Goal: Task Accomplishment & Management: Use online tool/utility

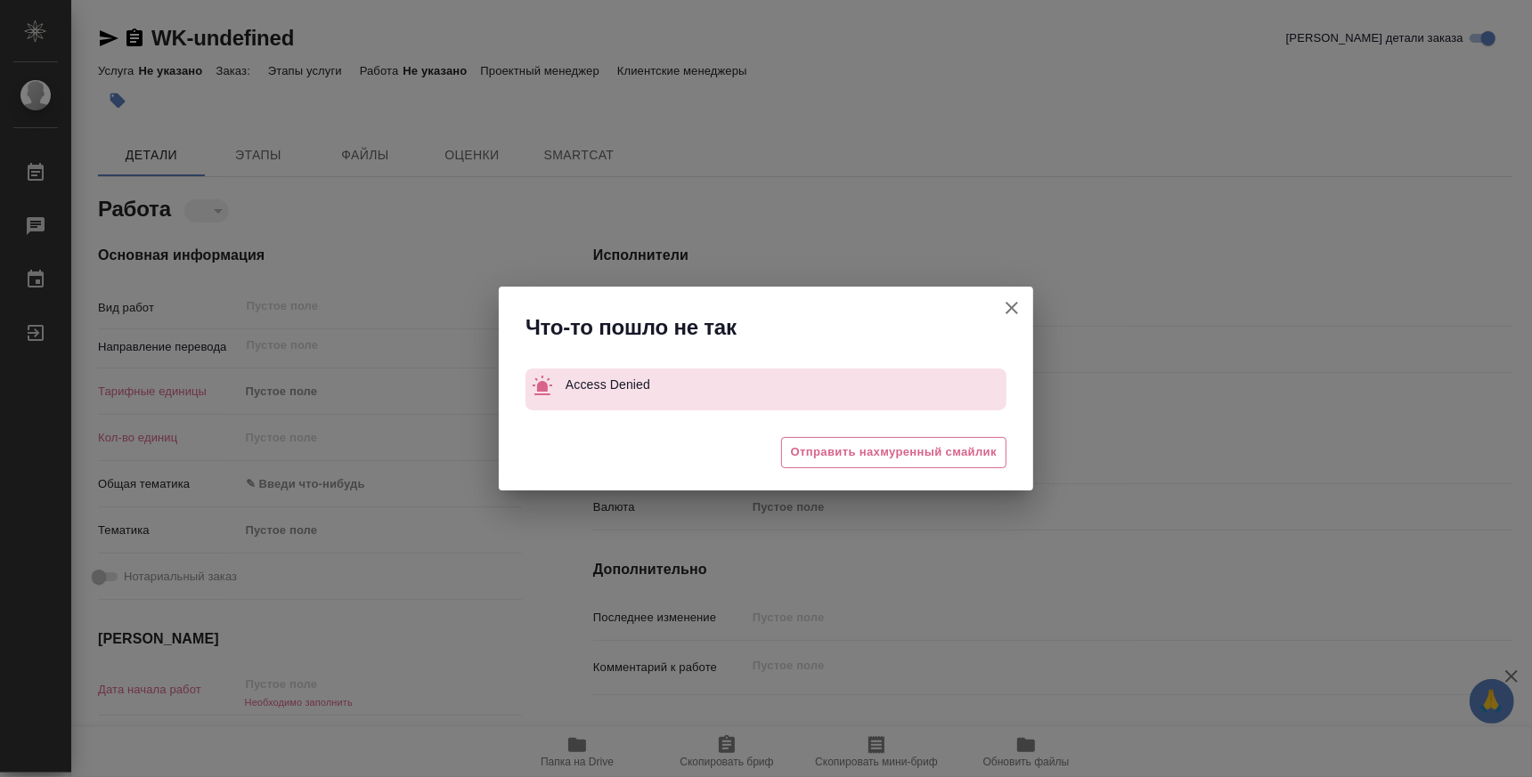
click at [1001, 305] on icon "button" at bounding box center [1011, 307] width 21 height 21
type textarea "x"
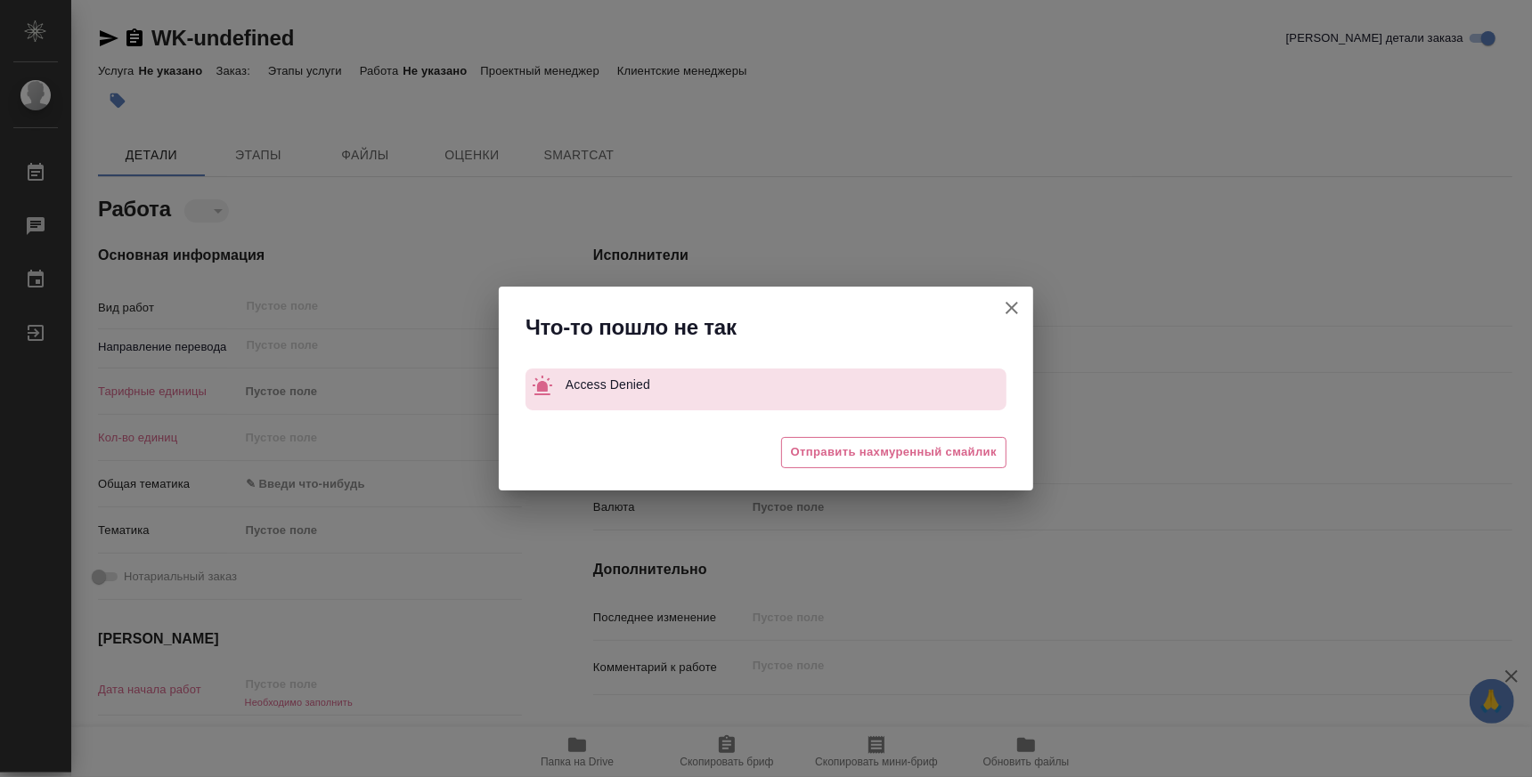
type textarea "x"
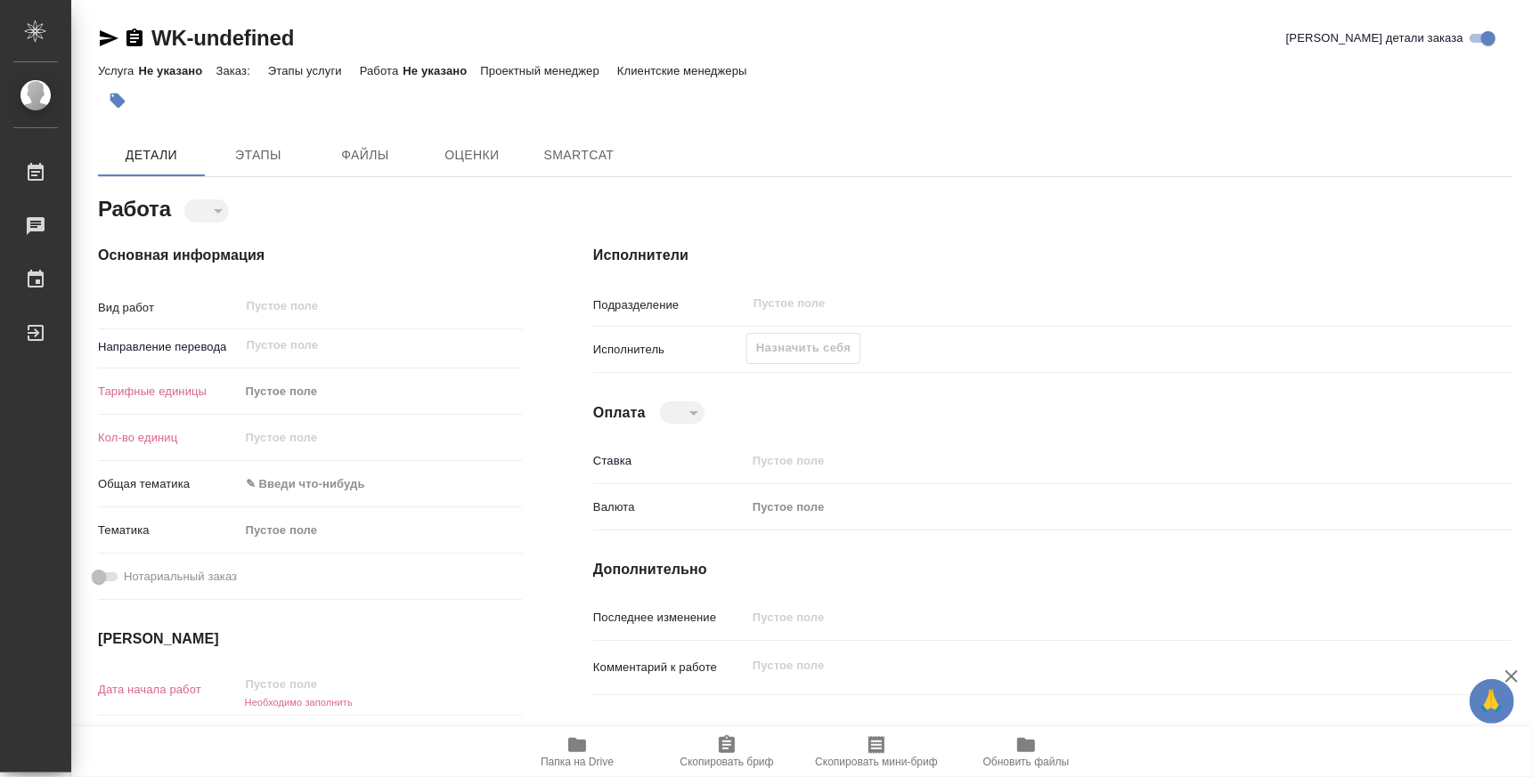
type textarea "x"
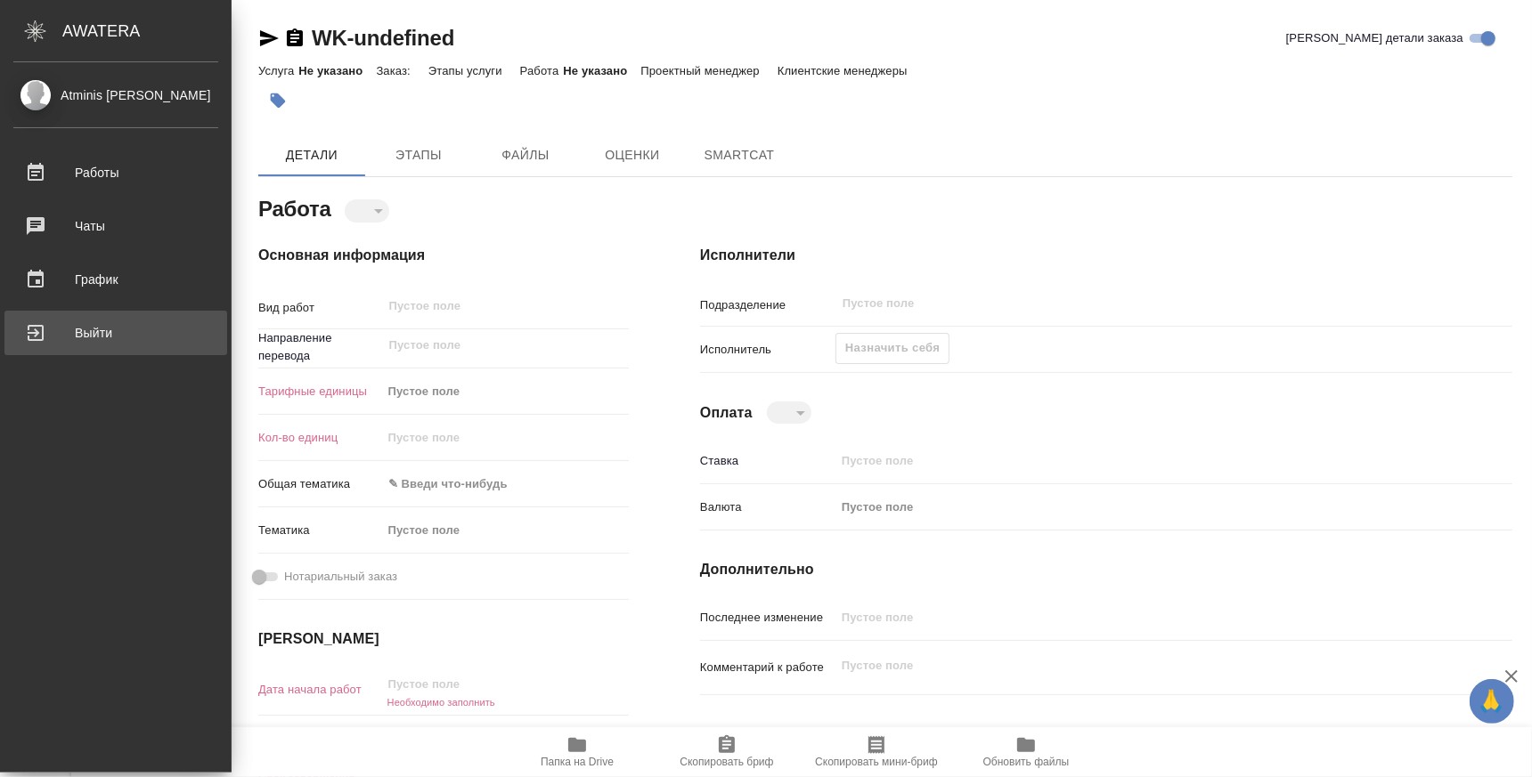
type textarea "x"
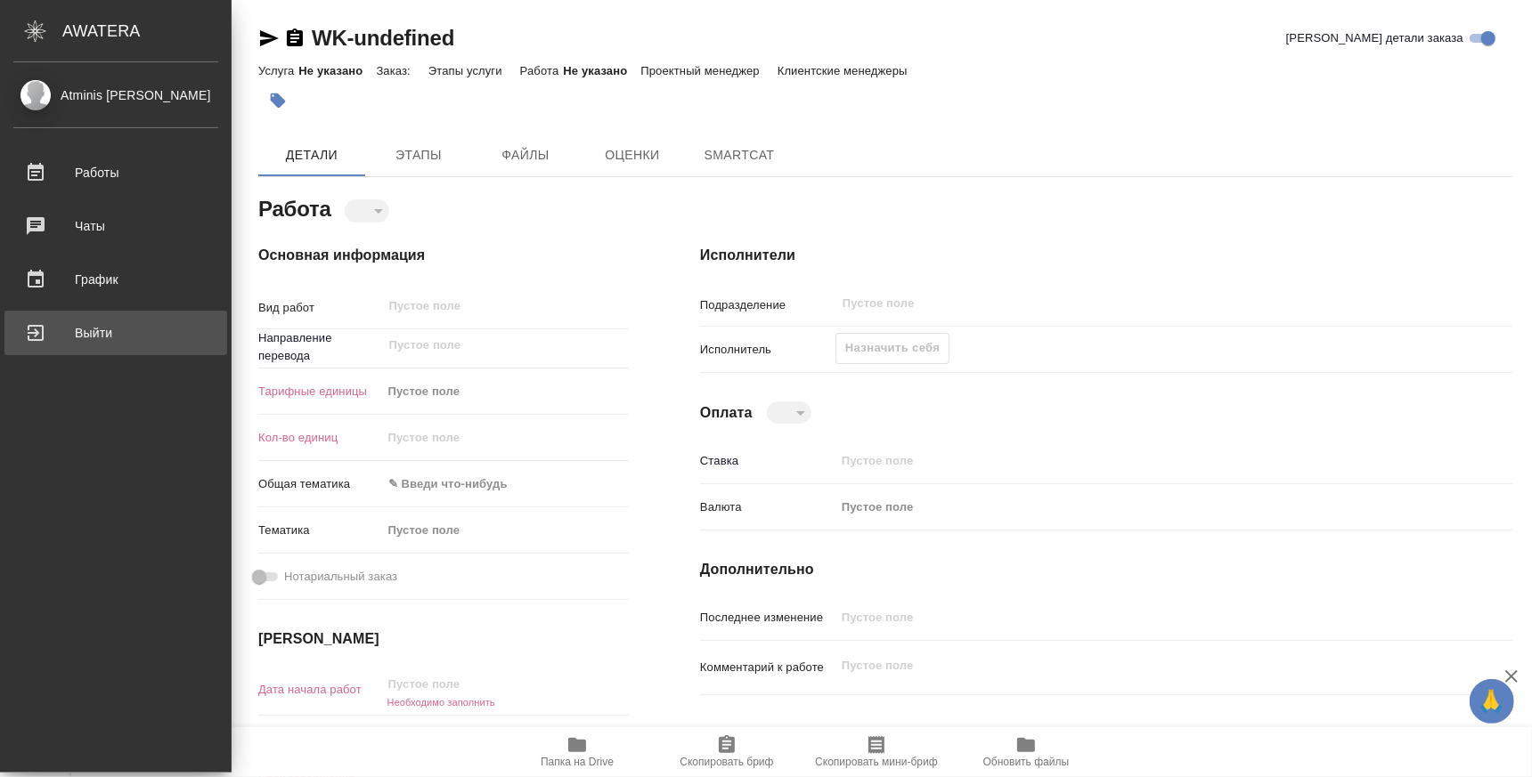
click at [69, 324] on div "Выйти" at bounding box center [115, 333] width 205 height 27
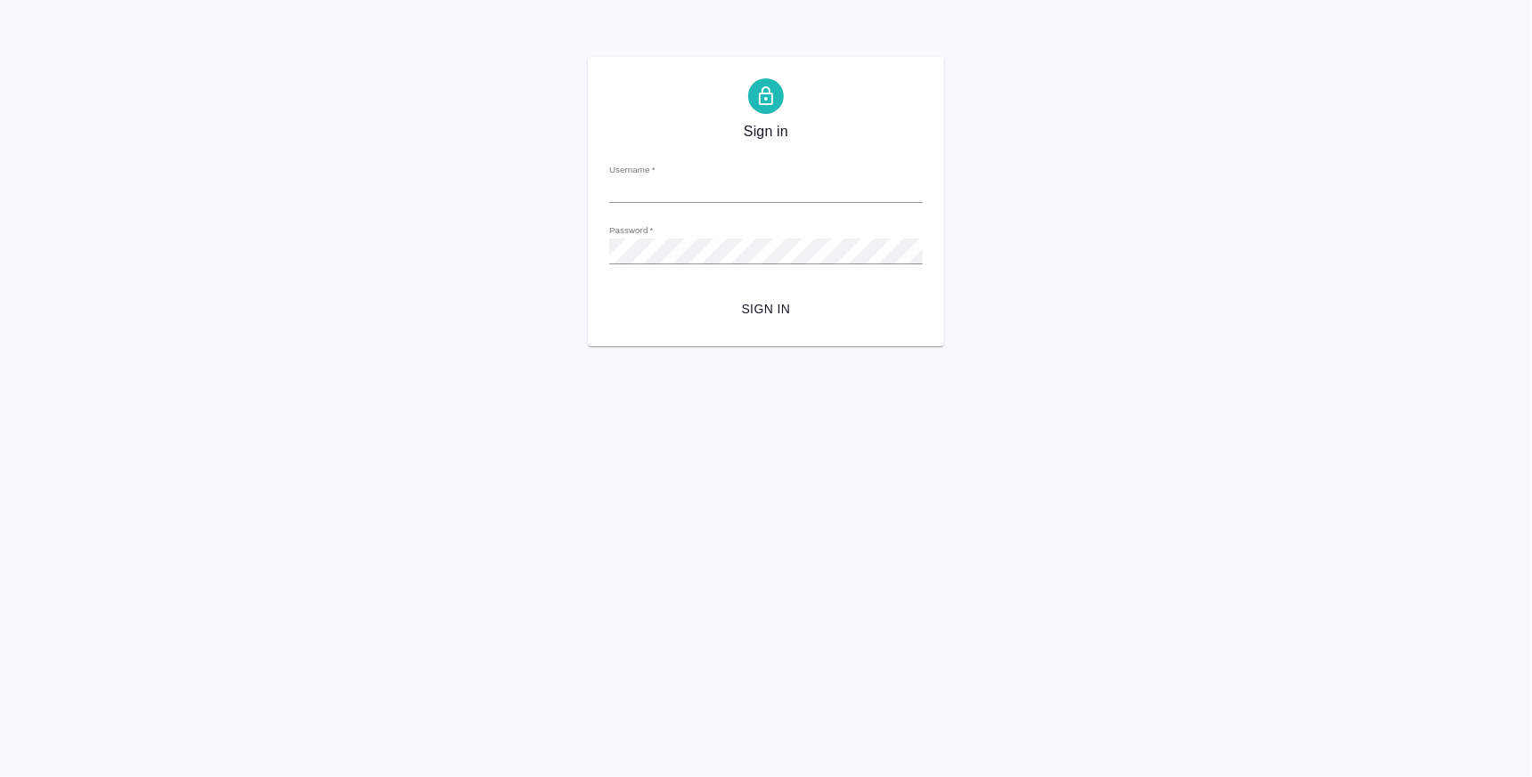
type input "k.atminis@awatera.com"
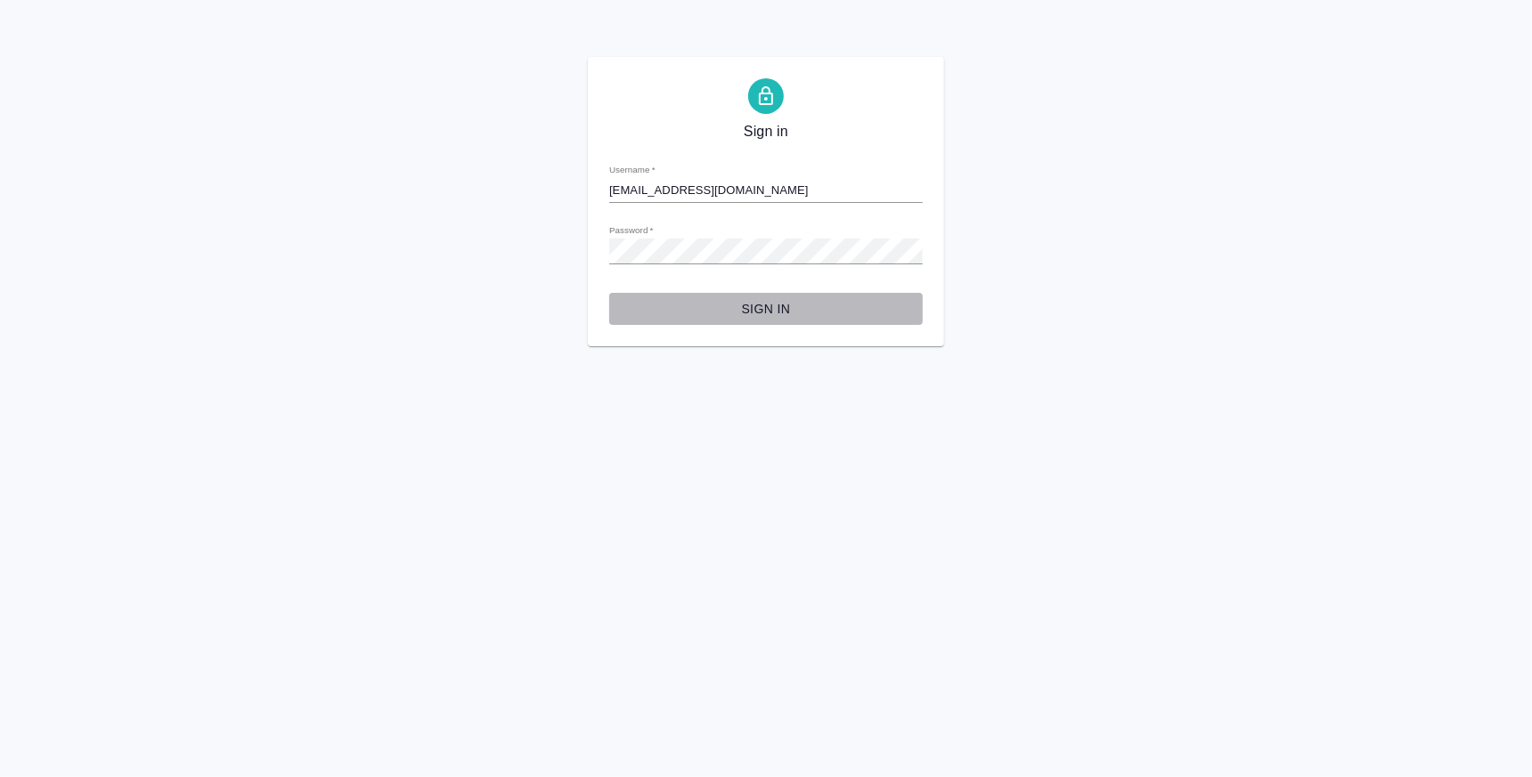
drag, startPoint x: 760, startPoint y: 305, endPoint x: 733, endPoint y: 288, distance: 32.4
click at [760, 308] on span "Sign in" at bounding box center [765, 309] width 285 height 22
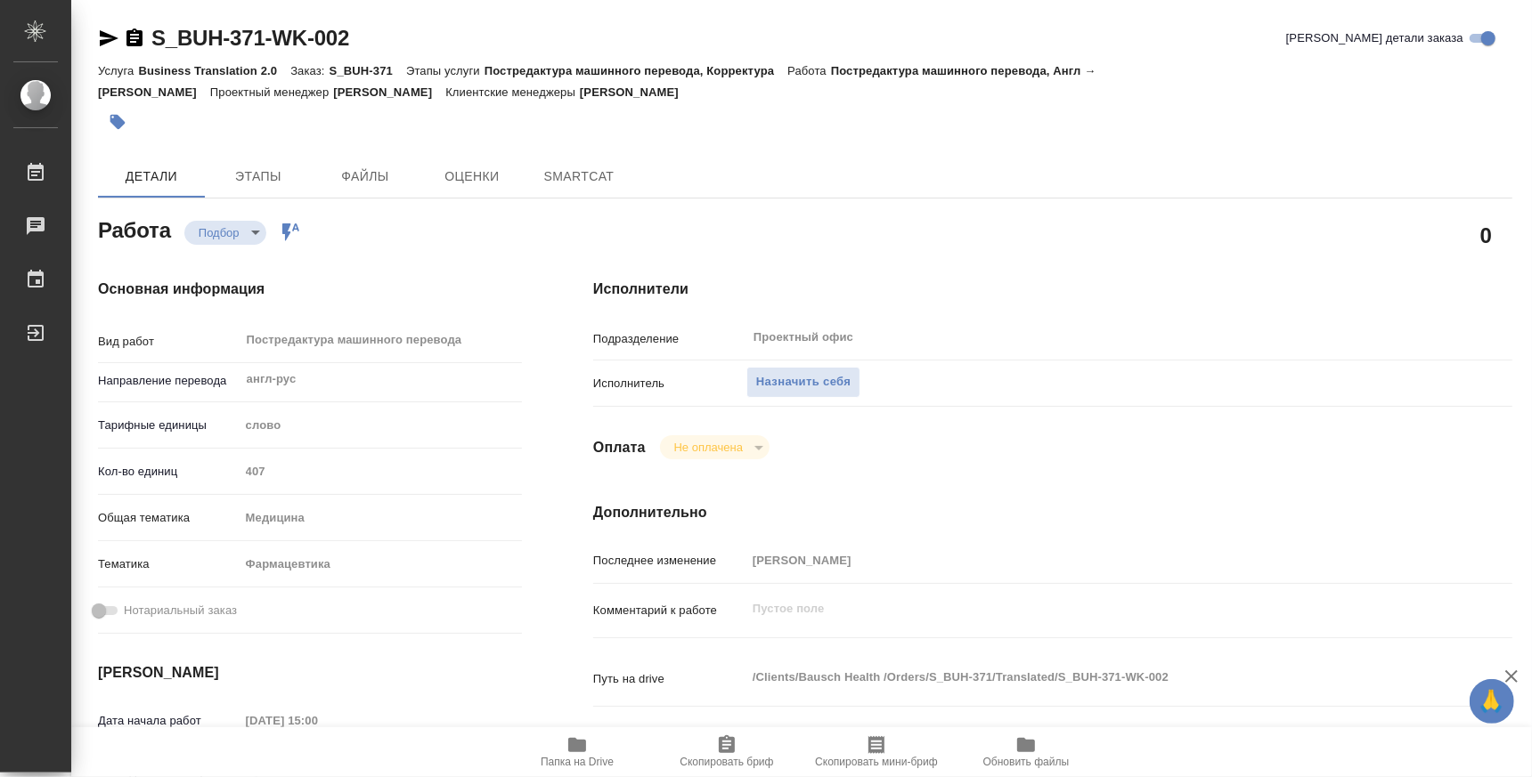
type textarea "x"
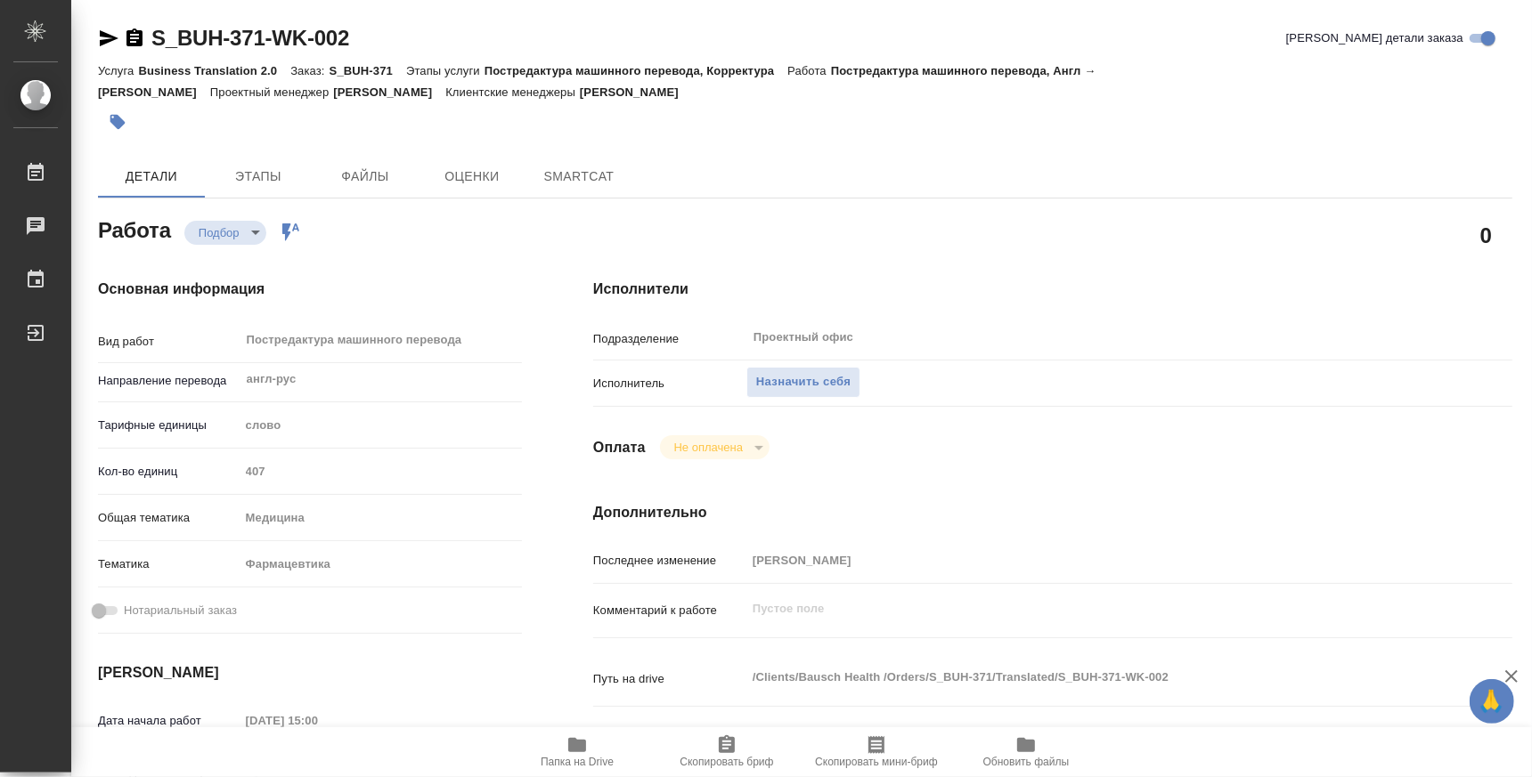
type textarea "x"
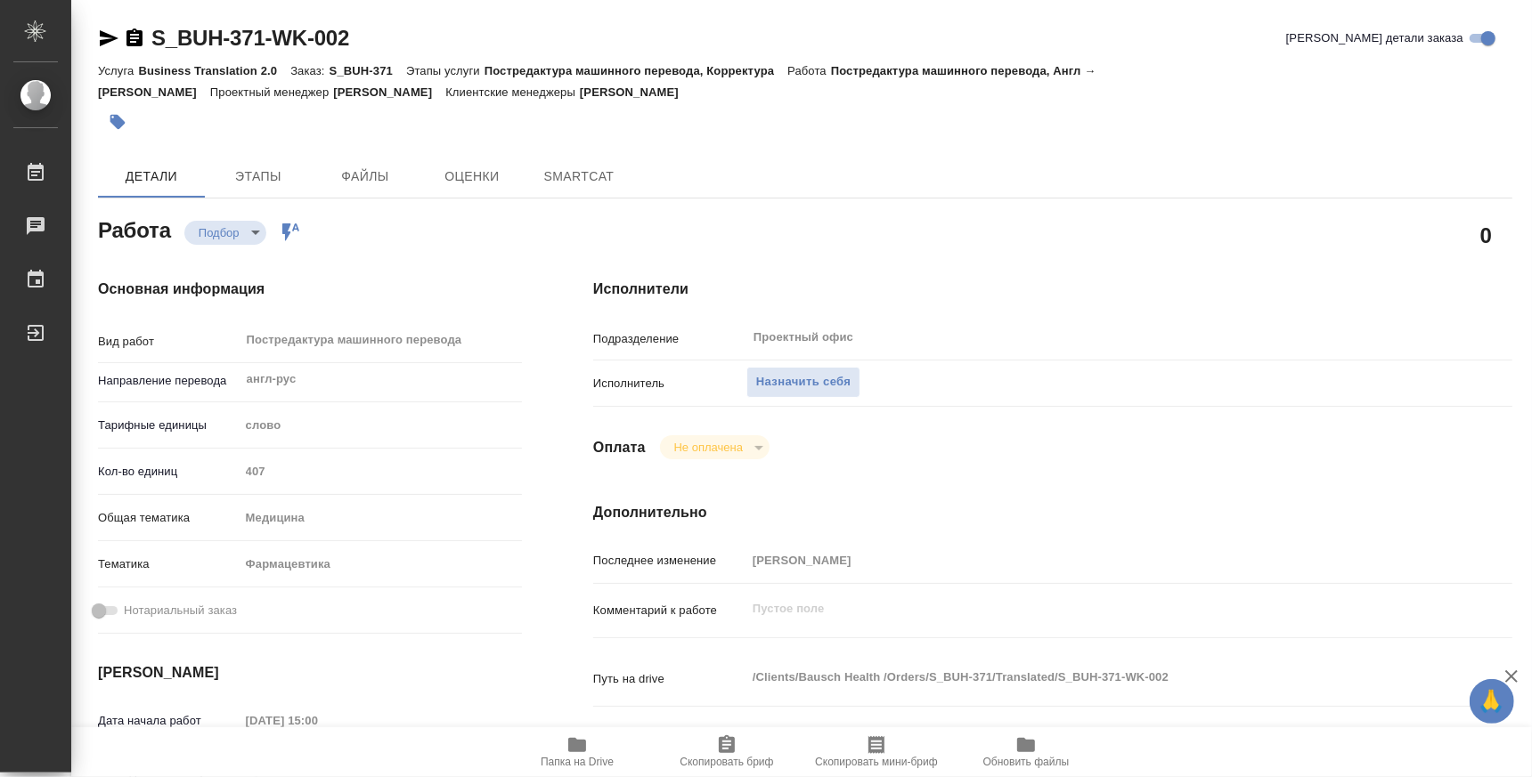
type textarea "x"
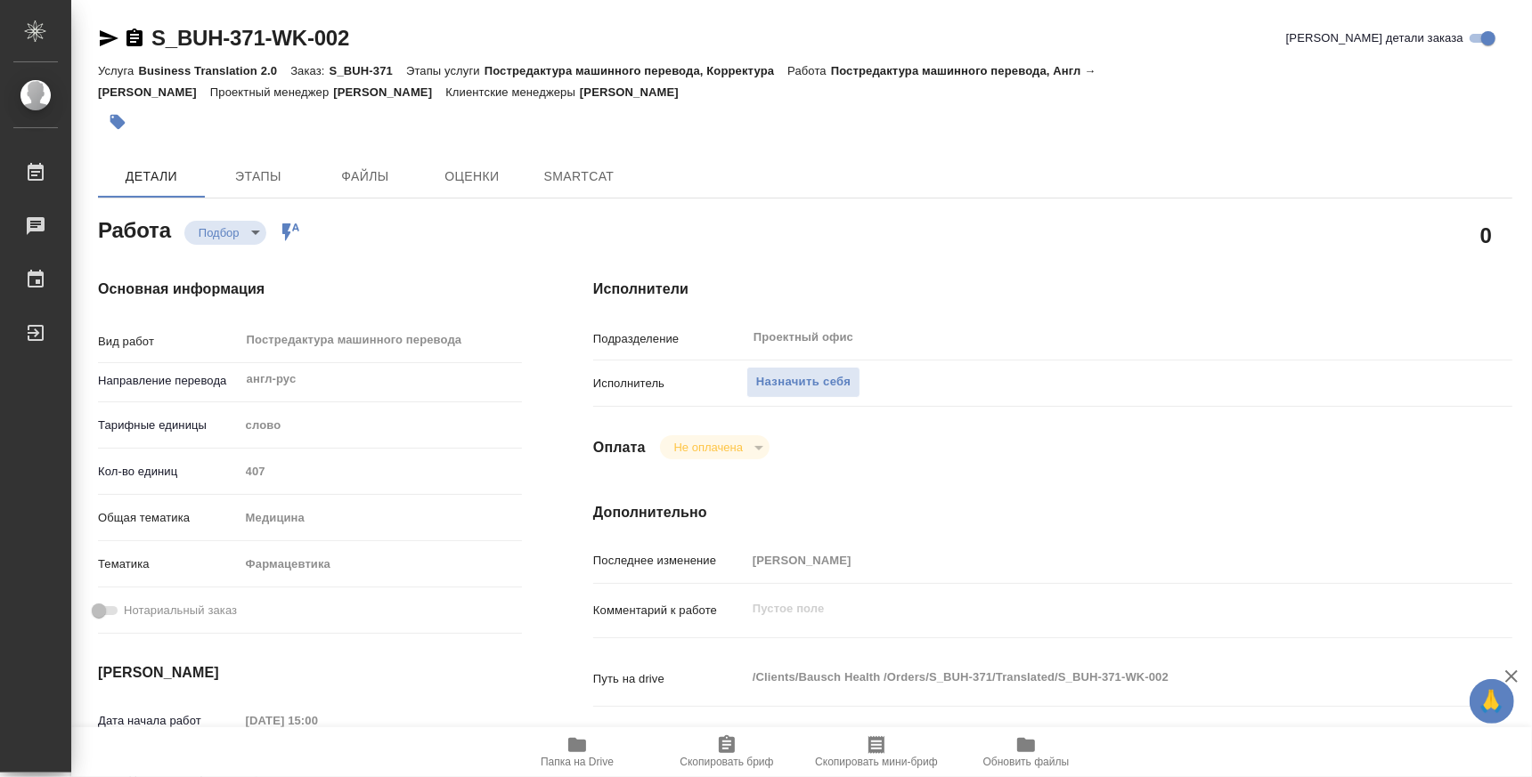
type textarea "x"
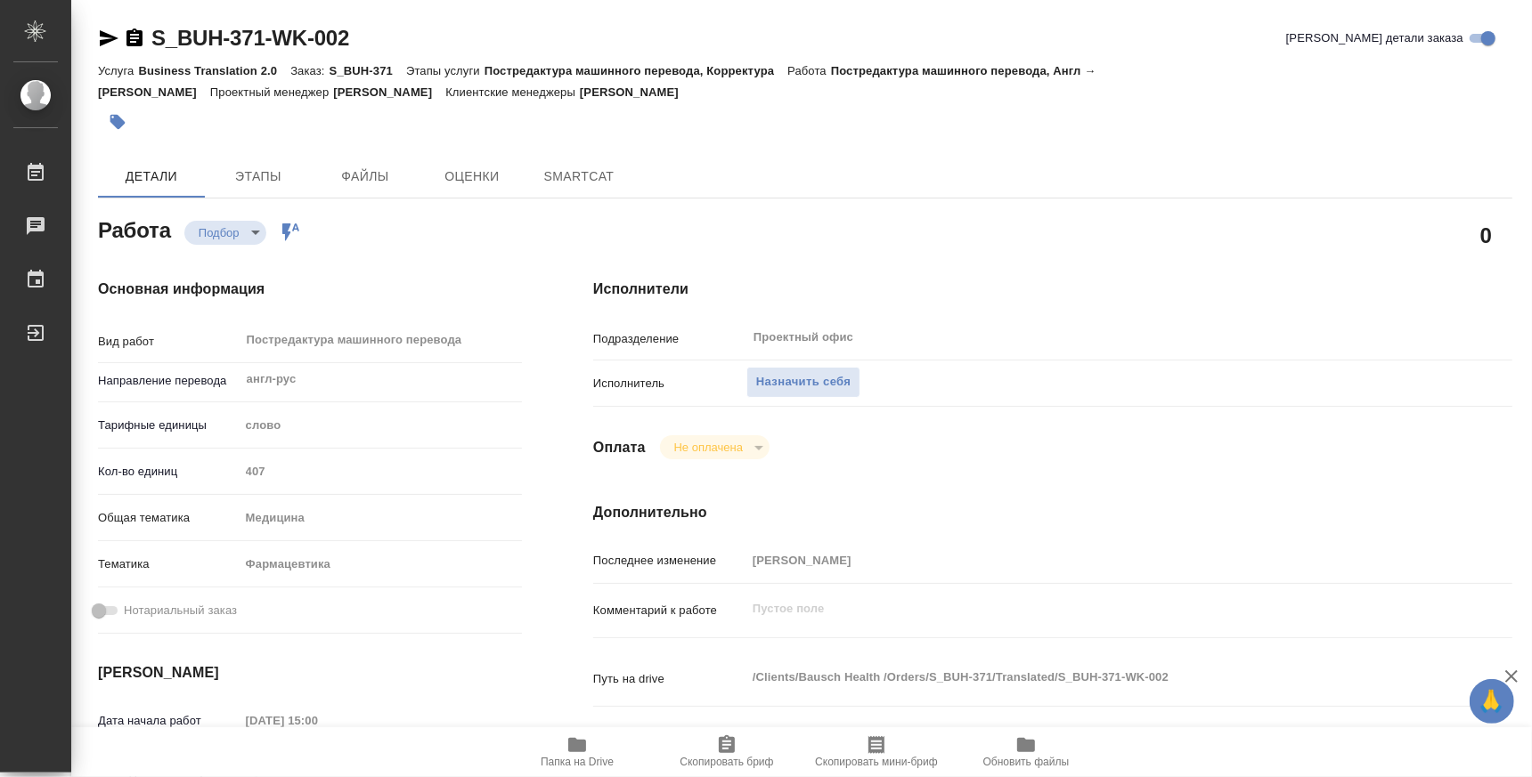
scroll to position [332, 0]
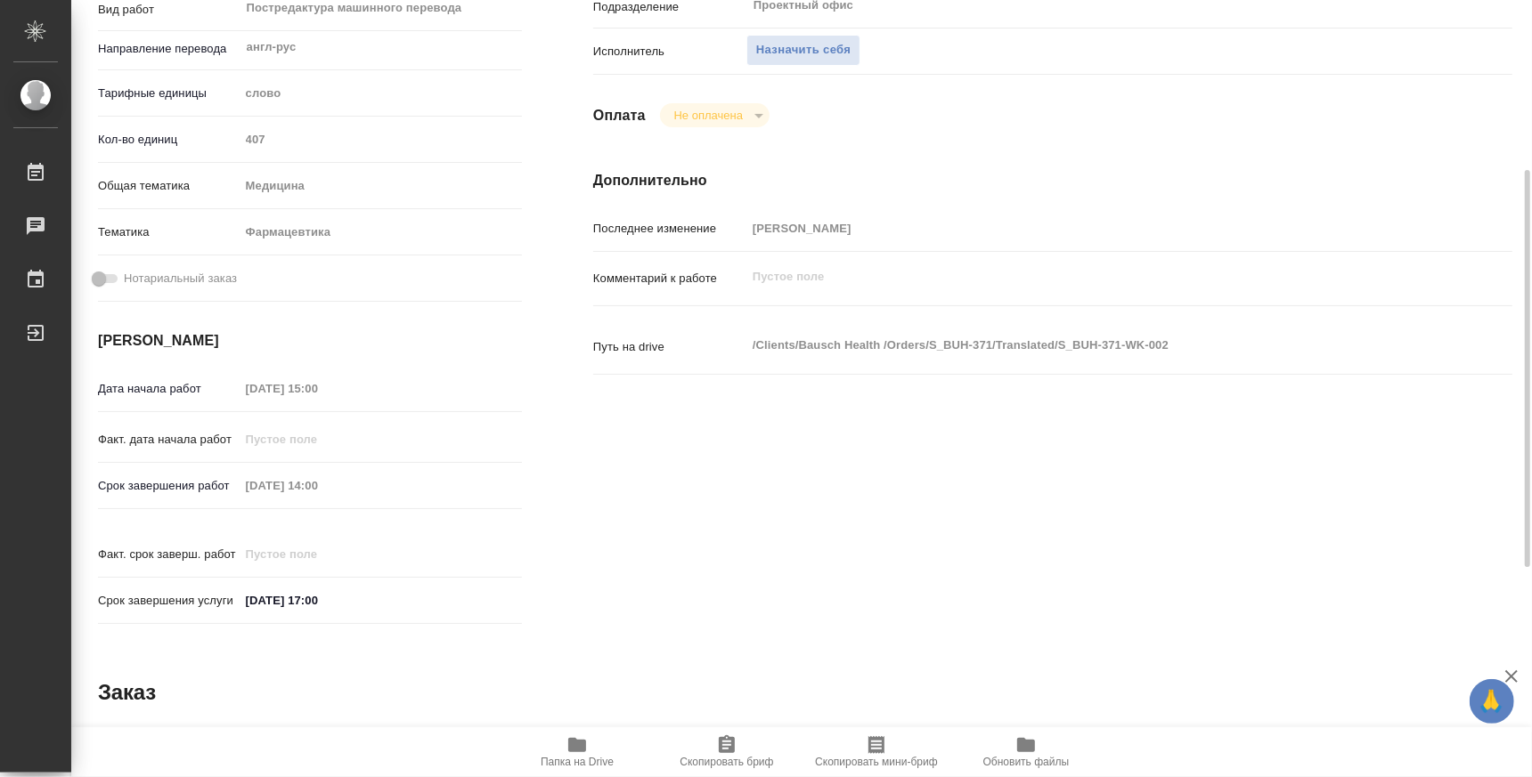
type textarea "x"
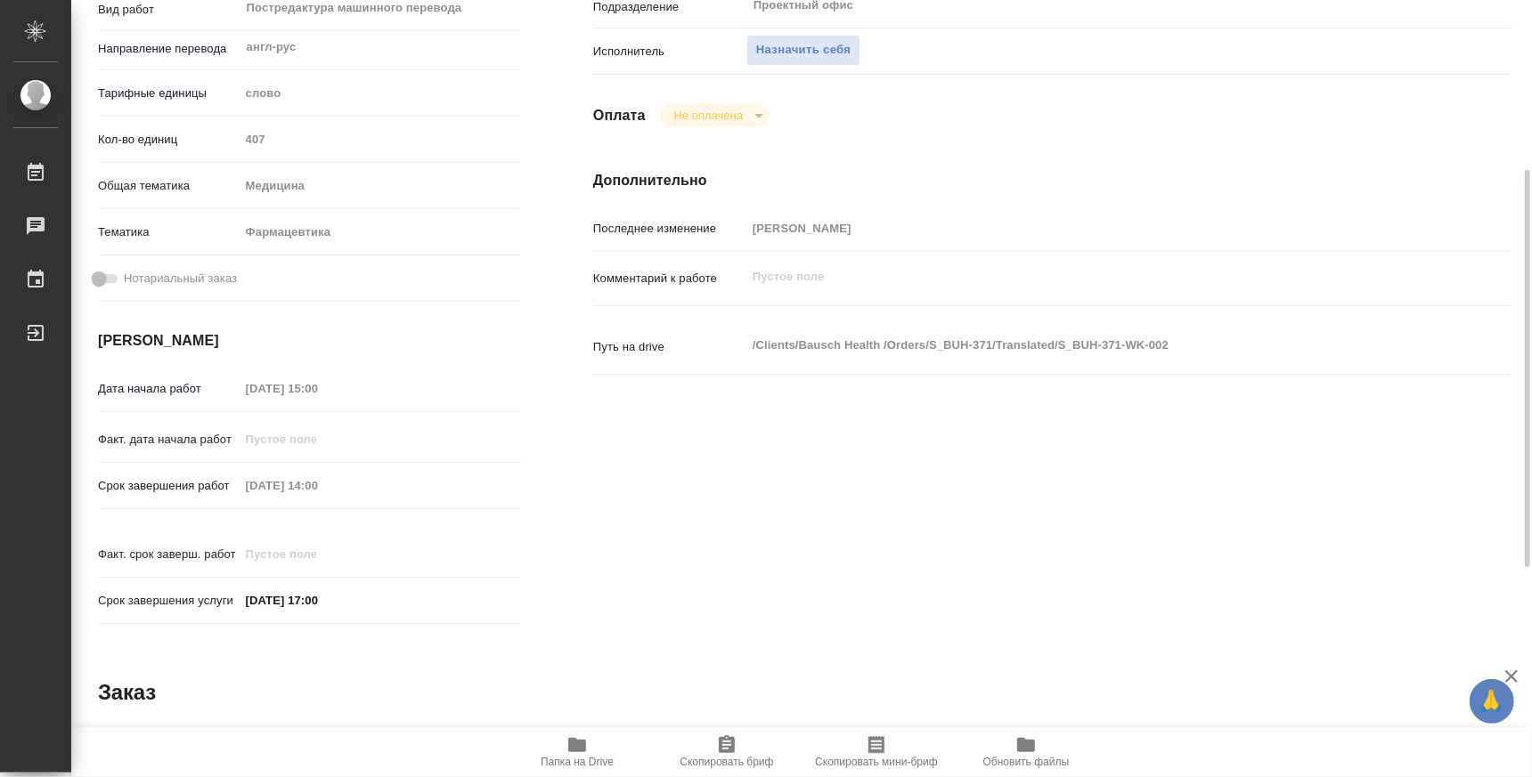
type textarea "x"
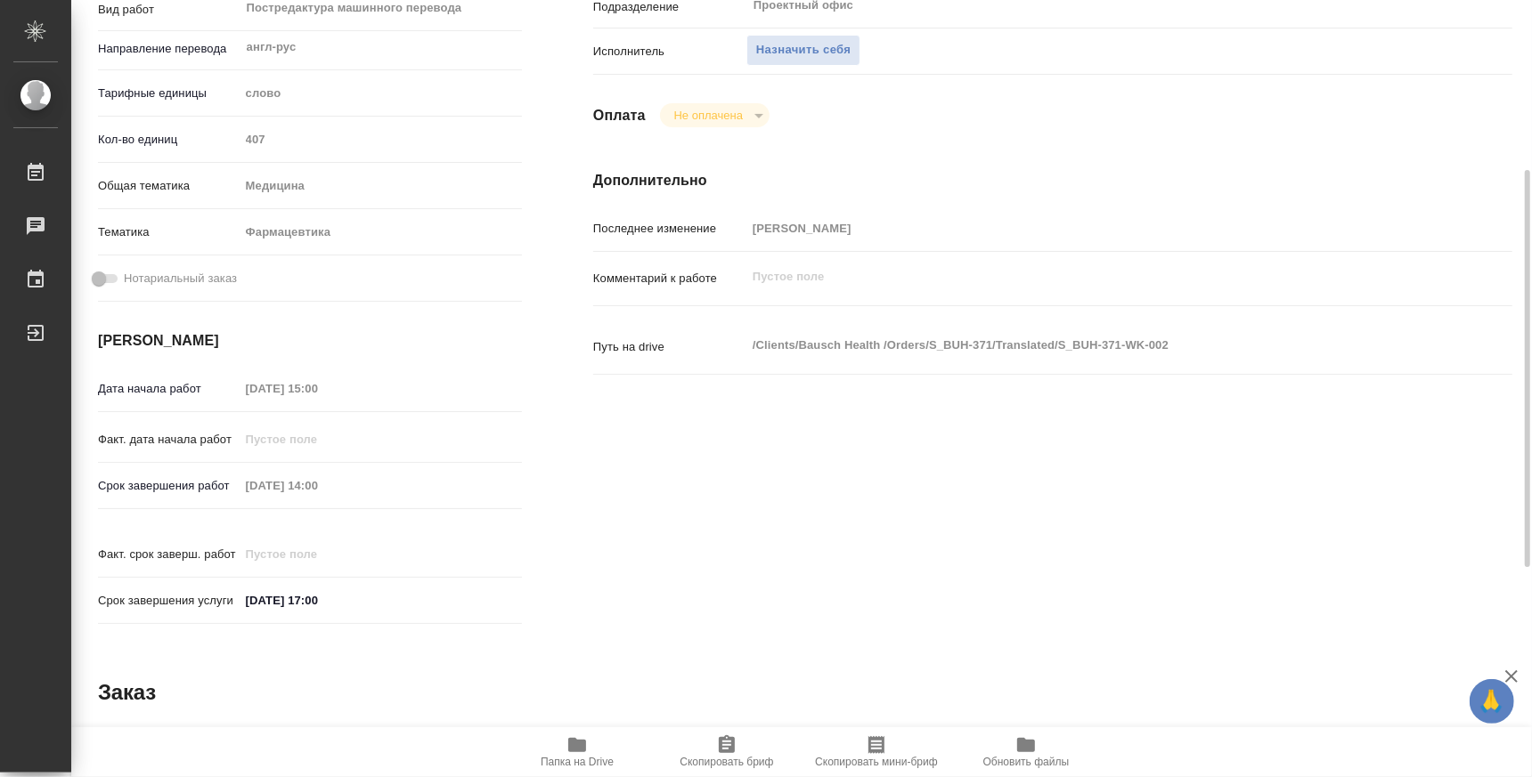
type textarea "x"
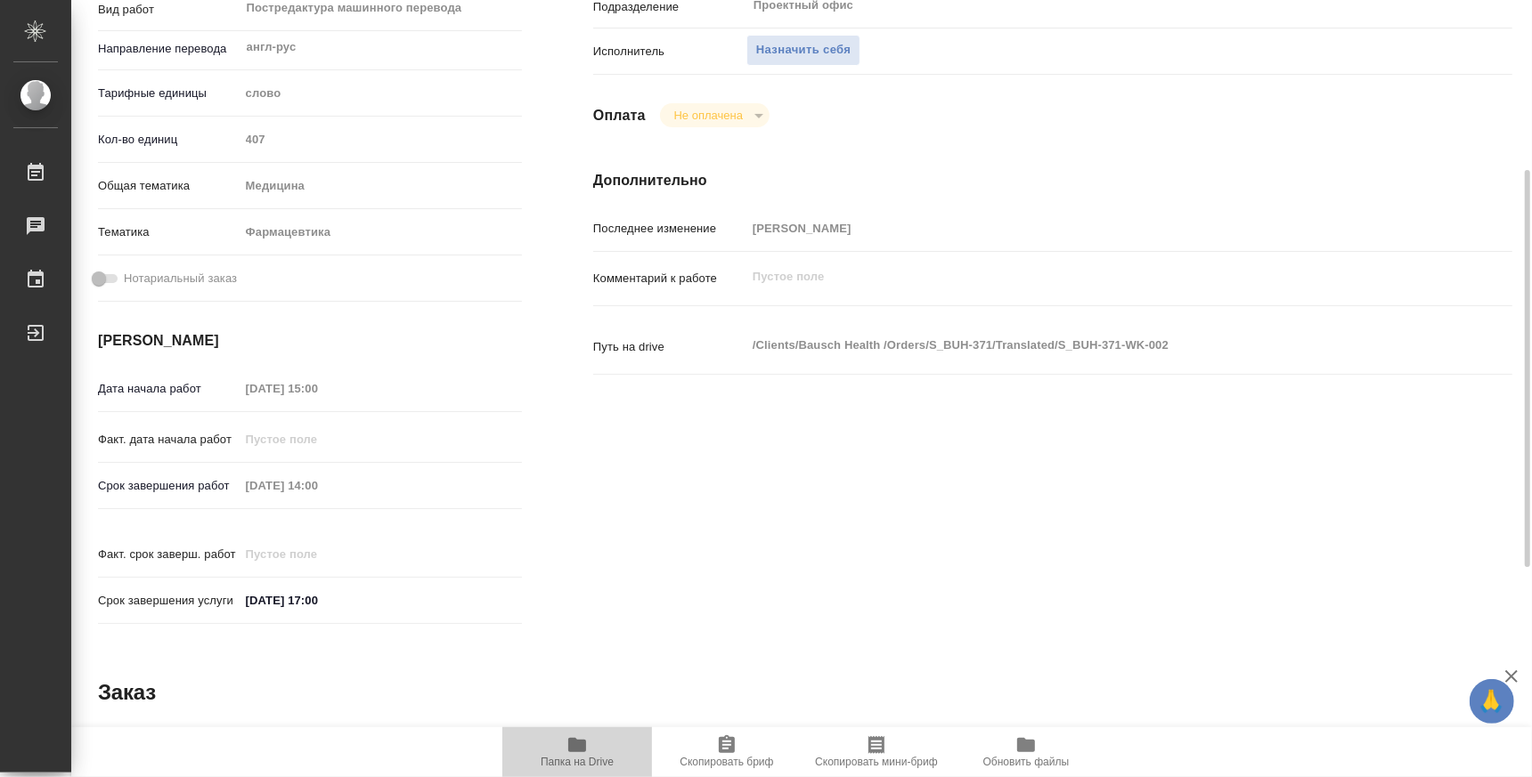
click at [597, 752] on span "Папка на Drive" at bounding box center [577, 752] width 128 height 34
